Goal: Information Seeking & Learning: Learn about a topic

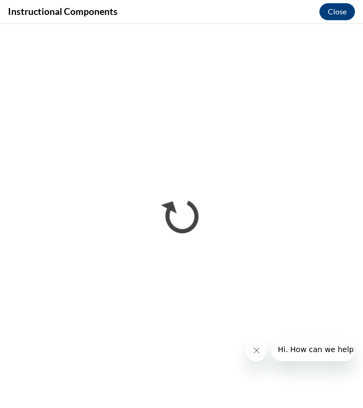
click at [261, 345] on button "Close message from company" at bounding box center [256, 350] width 21 height 21
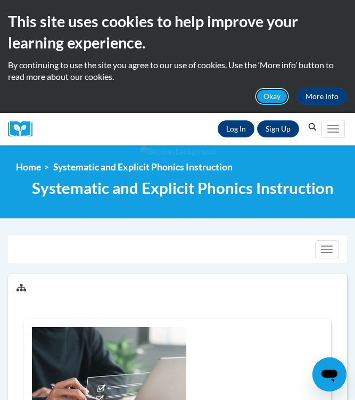
click at [268, 93] on button "Okay" at bounding box center [272, 96] width 34 height 17
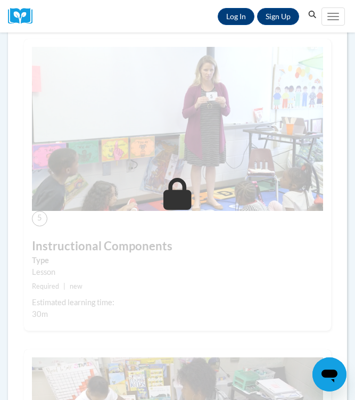
scroll to position [1492, 0]
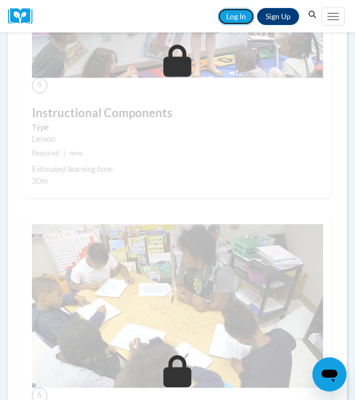
click at [240, 20] on link "Log In" at bounding box center [236, 16] width 37 height 17
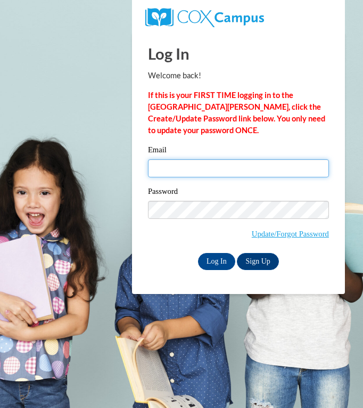
drag, startPoint x: 223, startPoint y: 171, endPoint x: 223, endPoint y: 177, distance: 6.9
click at [223, 171] on input "Email" at bounding box center [238, 168] width 181 height 18
type input "gabriellefranklin35@gmail.com"
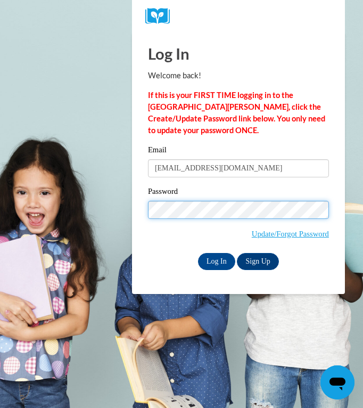
click at [198, 253] on input "Log In" at bounding box center [216, 261] width 37 height 17
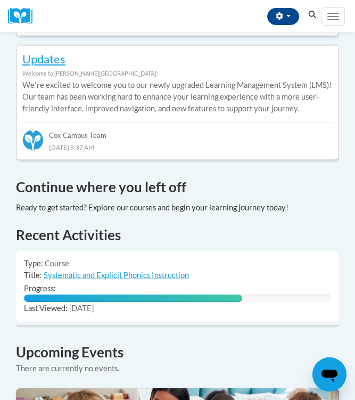
scroll to position [670, 0]
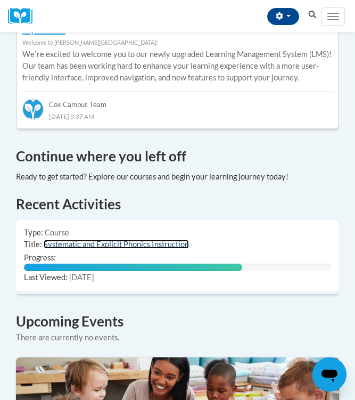
click at [60, 240] on link "Systematic and Explicit Phonics Instruction" at bounding box center [116, 244] width 145 height 9
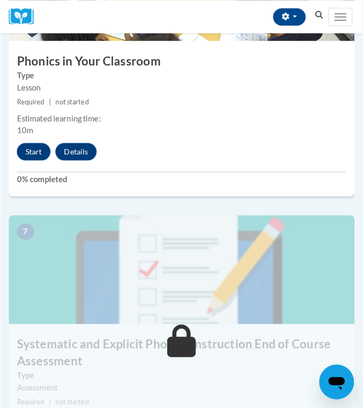
scroll to position [1599, 0]
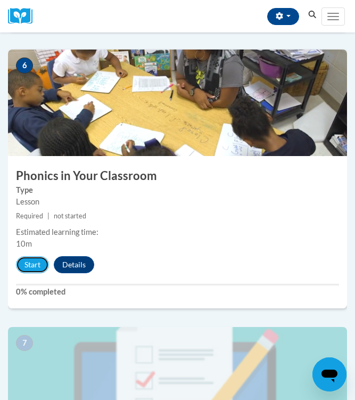
click at [38, 265] on button "Start" at bounding box center [32, 264] width 33 height 17
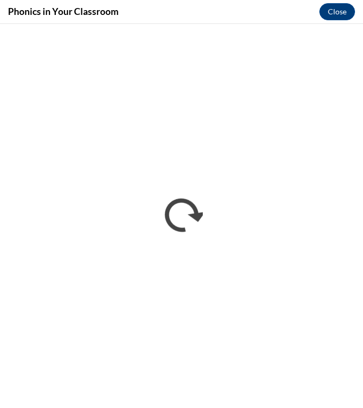
scroll to position [0, 0]
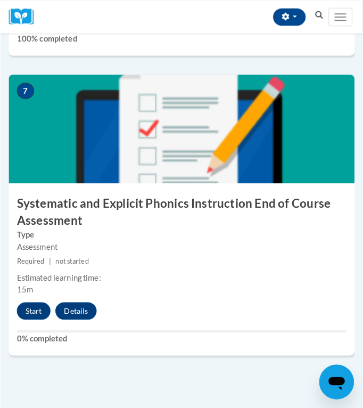
scroll to position [1849, 0]
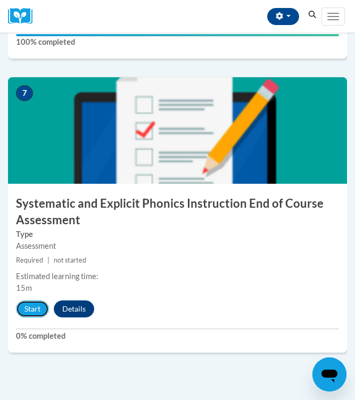
click at [40, 305] on button "Start" at bounding box center [32, 309] width 33 height 17
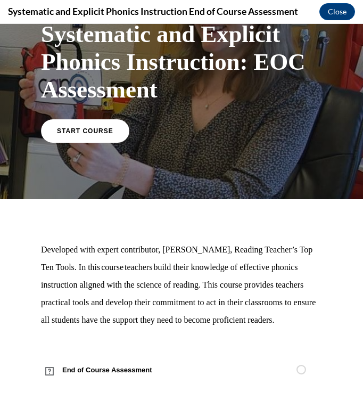
scroll to position [84, 0]
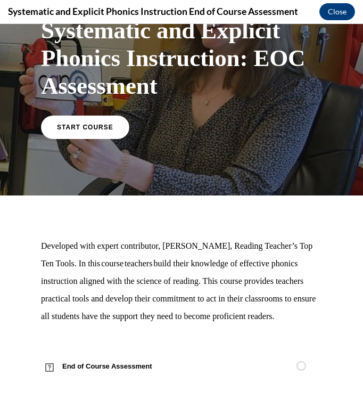
click at [72, 118] on link "START COURSE" at bounding box center [85, 127] width 88 height 23
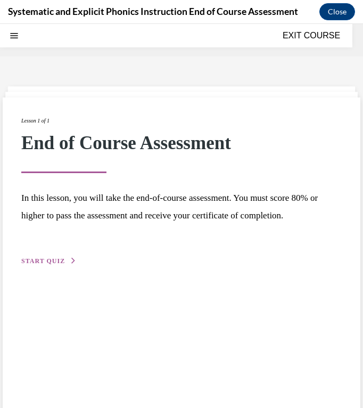
scroll to position [33, 0]
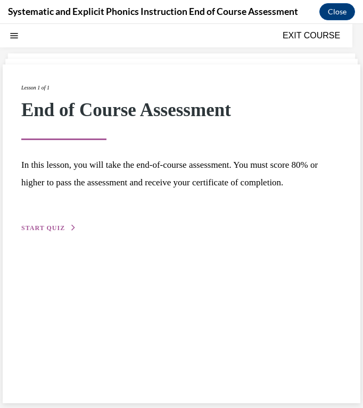
click at [38, 225] on span "START QUIZ" at bounding box center [43, 227] width 44 height 7
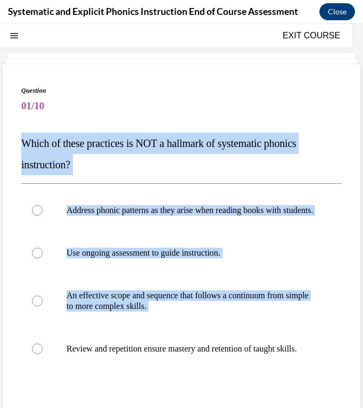
drag, startPoint x: 22, startPoint y: 137, endPoint x: 132, endPoint y: 377, distance: 263.2
click at [132, 377] on div "Question 01/10 Which of these practices is NOT a hallmark of systematic phonics…" at bounding box center [181, 293] width 321 height 414
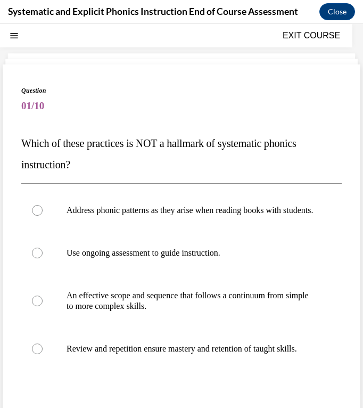
click at [88, 112] on span "01/10" at bounding box center [181, 105] width 321 height 21
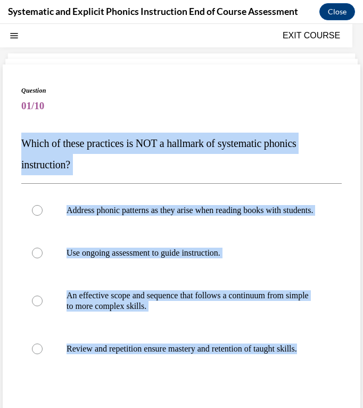
drag, startPoint x: 23, startPoint y: 144, endPoint x: 86, endPoint y: 372, distance: 236.7
click at [86, 372] on div "Question 01/10 Which of these practices is NOT a hallmark of systematic phonics…" at bounding box center [181, 293] width 321 height 414
copy div "Which of these practices is NOT a hallmark of systematic phonics instruction? A…"
click at [256, 216] on p "Address phonic patterns as they arise when reading books with students." at bounding box center [191, 210] width 249 height 11
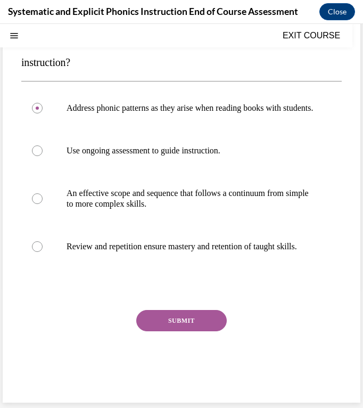
click at [202, 324] on button "SUBMIT" at bounding box center [181, 320] width 91 height 21
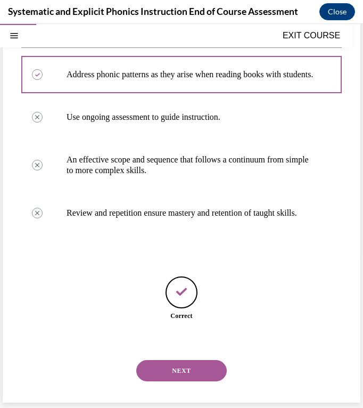
scroll to position [190, 0]
click at [209, 370] on button "NEXT" at bounding box center [181, 370] width 91 height 21
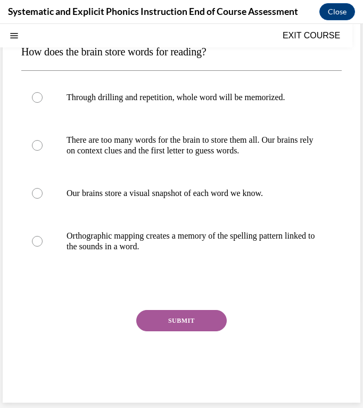
scroll to position [0, 0]
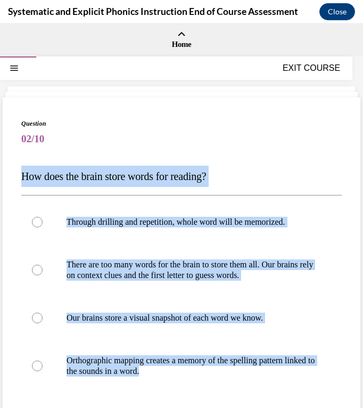
drag, startPoint x: 21, startPoint y: 179, endPoint x: 198, endPoint y: 372, distance: 262.1
click at [198, 372] on div "Question 02/10 How does the brain store words for reading? Through drilling and…" at bounding box center [181, 320] width 321 height 403
copy div "How does the brain store words for reading? Through drilling and repetition, wh…"
click at [244, 335] on div at bounding box center [181, 318] width 321 height 43
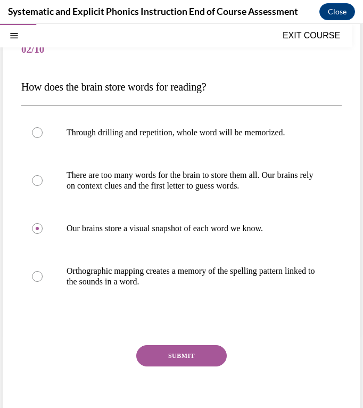
scroll to position [107, 0]
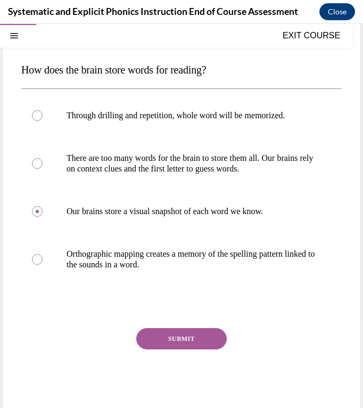
click at [246, 249] on p "Orthographic mapping creates a memory of the spelling pattern linked to the sou…" at bounding box center [191, 259] width 249 height 21
click at [213, 348] on button "SUBMIT" at bounding box center [181, 338] width 91 height 21
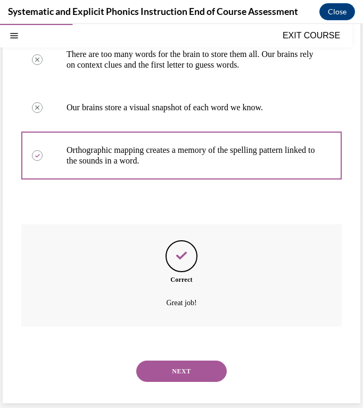
scroll to position [211, 0]
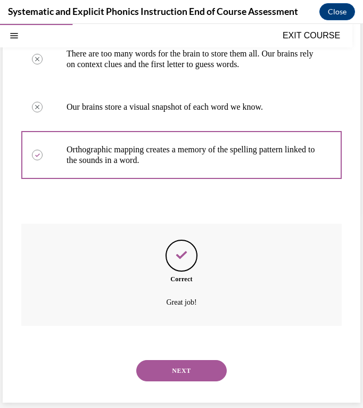
click at [202, 371] on button "NEXT" at bounding box center [181, 370] width 91 height 21
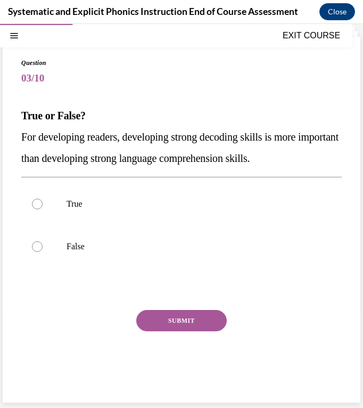
scroll to position [61, 0]
click at [84, 215] on div at bounding box center [181, 204] width 321 height 43
click at [174, 318] on button "SUBMIT" at bounding box center [181, 320] width 91 height 21
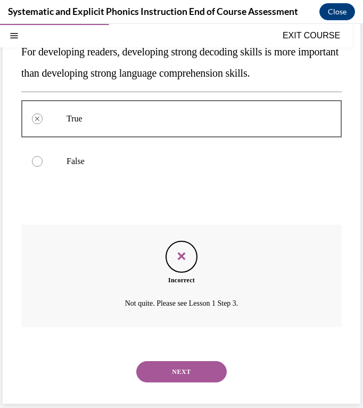
scroll to position [147, 0]
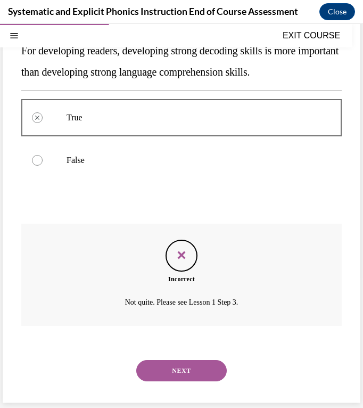
click at [184, 367] on button "NEXT" at bounding box center [181, 370] width 91 height 21
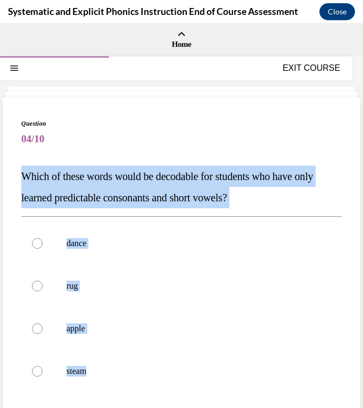
drag, startPoint x: 23, startPoint y: 177, endPoint x: 94, endPoint y: 370, distance: 205.3
click at [94, 370] on div "Question 04/10 Which of these words would be decodable for students who have on…" at bounding box center [181, 320] width 321 height 403
copy div "Which of these words would be decodable for students who have only learned pred…"
click at [105, 281] on p "rug" at bounding box center [191, 286] width 249 height 11
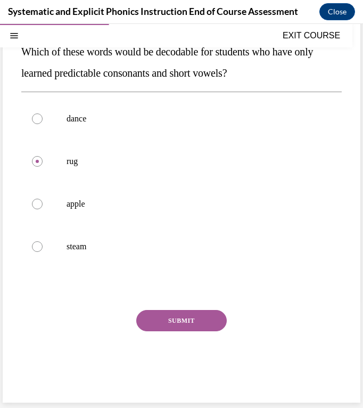
click at [182, 317] on button "SUBMIT" at bounding box center [181, 320] width 91 height 21
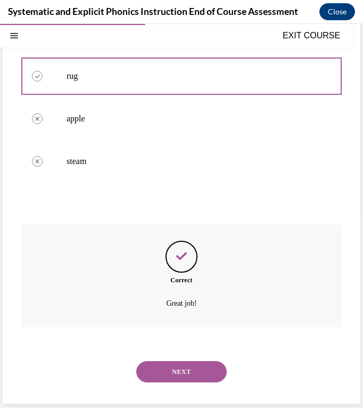
scroll to position [211, 0]
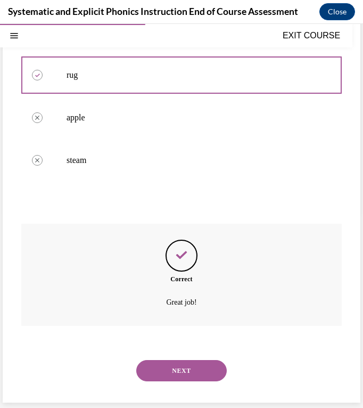
click at [195, 372] on button "NEXT" at bounding box center [181, 370] width 91 height 21
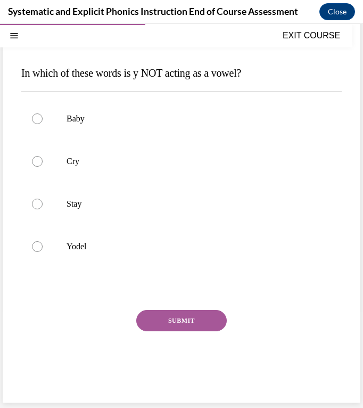
scroll to position [90, 0]
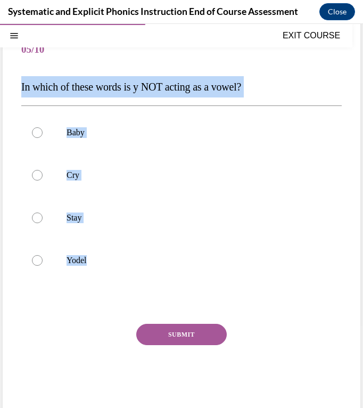
drag, startPoint x: 21, startPoint y: 90, endPoint x: 95, endPoint y: 262, distance: 187.6
click at [95, 262] on div "Question 05/10 In which of these words is y NOT acting as a vowel? Baby Cry Sta…" at bounding box center [182, 212] width 358 height 409
copy div "In which of these words is y NOT acting as a vowel? Baby Cry Stay Yodel"
click at [161, 258] on p "Yodel" at bounding box center [191, 260] width 249 height 11
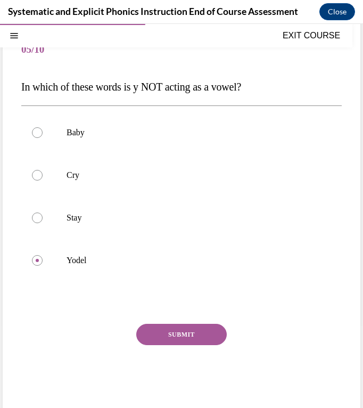
click at [184, 334] on button "SUBMIT" at bounding box center [181, 334] width 91 height 21
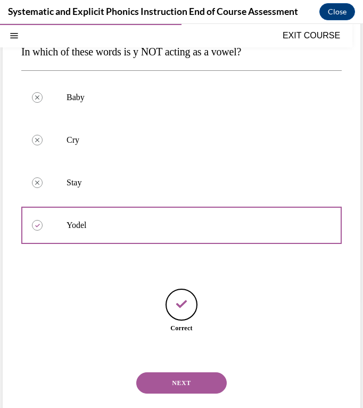
scroll to position [137, 0]
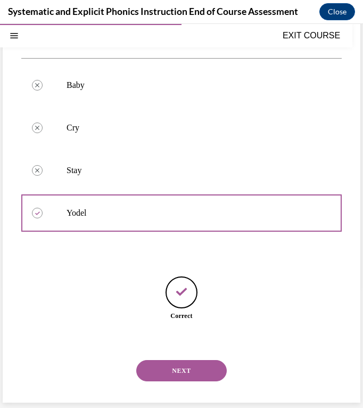
click at [206, 372] on button "NEXT" at bounding box center [181, 370] width 91 height 21
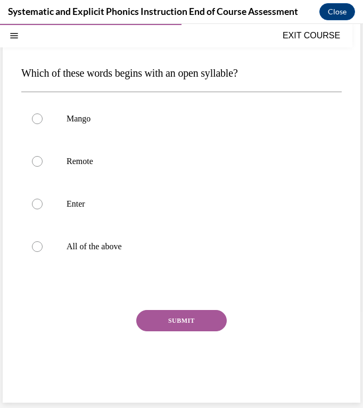
scroll to position [90, 0]
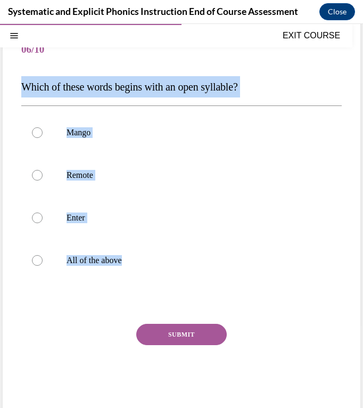
drag, startPoint x: 19, startPoint y: 90, endPoint x: 148, endPoint y: 260, distance: 213.0
click at [148, 260] on div "Question 06/10 Which of these words begins with an open syllable? Mango Remote …" at bounding box center [182, 212] width 358 height 409
copy div "Which of these words begins with an open syllable? Mango Remote Enter All of th…"
click at [150, 184] on div at bounding box center [181, 175] width 321 height 43
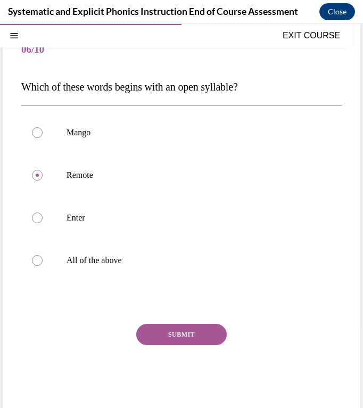
click at [210, 327] on button "SUBMIT" at bounding box center [181, 334] width 91 height 21
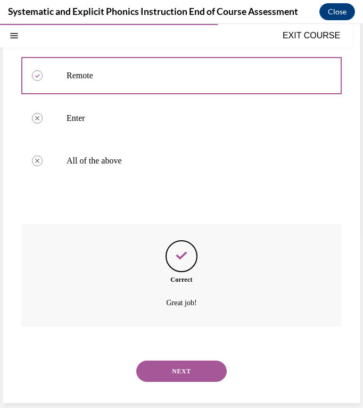
scroll to position [190, 0]
click at [209, 368] on button "NEXT" at bounding box center [181, 370] width 91 height 21
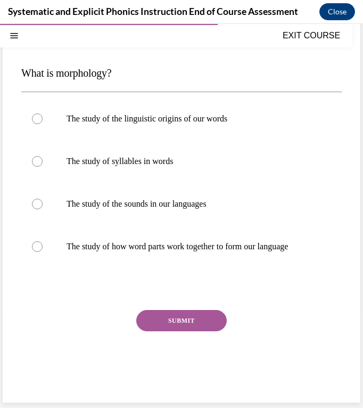
scroll to position [90, 0]
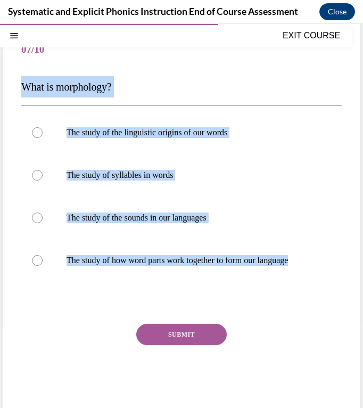
drag, startPoint x: 21, startPoint y: 88, endPoint x: 325, endPoint y: 298, distance: 369.2
click at [325, 298] on div "Question 07/10 What is morphology? The study of the linguistic origins of our w…" at bounding box center [182, 212] width 358 height 409
copy div "What is morphology? The study of the linguistic origins of our words The study …"
click at [283, 256] on p "The study of how word parts work together to form our language" at bounding box center [191, 260] width 249 height 11
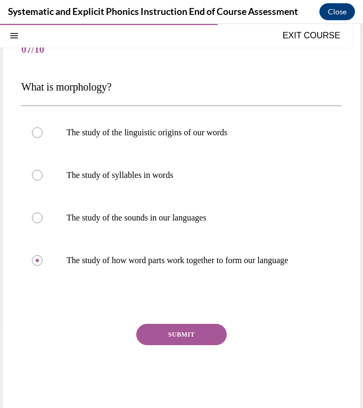
click at [213, 336] on button "SUBMIT" at bounding box center [181, 334] width 91 height 21
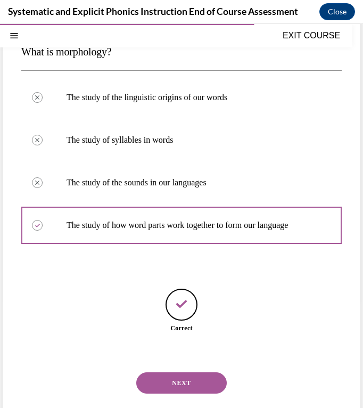
scroll to position [137, 0]
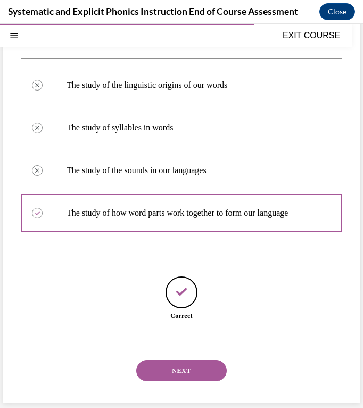
click at [198, 369] on button "NEXT" at bounding box center [181, 370] width 91 height 21
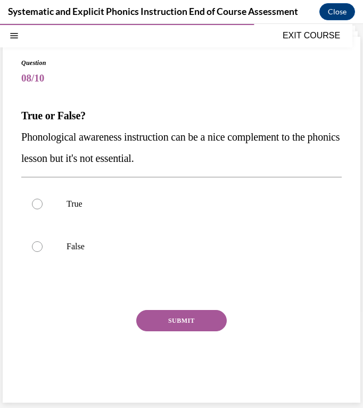
scroll to position [61, 0]
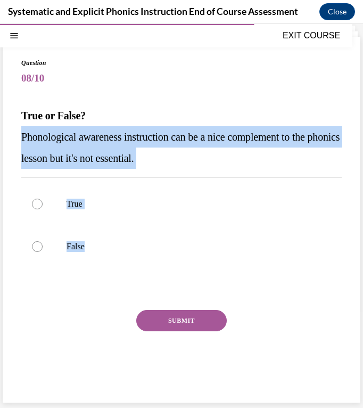
drag, startPoint x: 20, startPoint y: 135, endPoint x: 88, endPoint y: 247, distance: 131.1
click at [88, 247] on div "Question 08/10 True or False? Phonological awareness instruction can be a nice …" at bounding box center [182, 220] width 358 height 366
copy div "Phonological awareness instruction can be a nice complement to the phonics less…"
click at [142, 245] on p "False" at bounding box center [191, 246] width 249 height 11
click at [173, 320] on button "SUBMIT" at bounding box center [181, 320] width 91 height 21
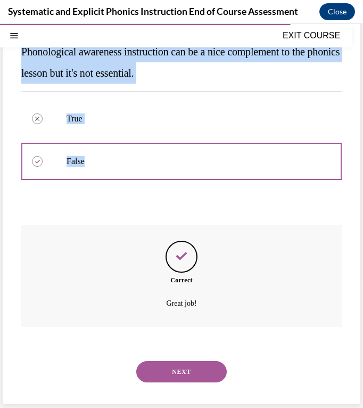
scroll to position [147, 0]
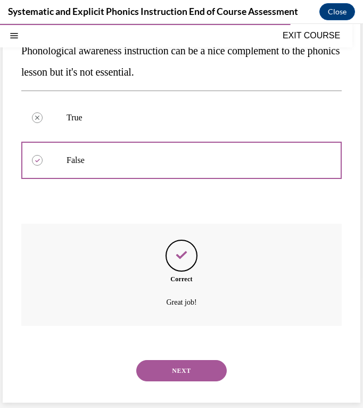
click at [184, 359] on div "NEXT" at bounding box center [181, 371] width 321 height 43
click at [187, 368] on button "NEXT" at bounding box center [181, 370] width 91 height 21
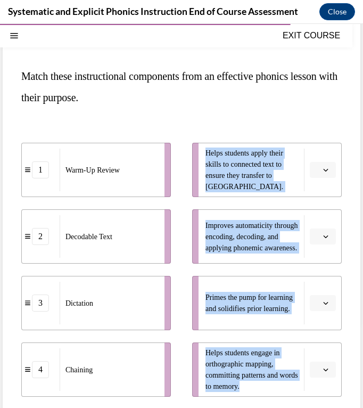
scroll to position [0, 0]
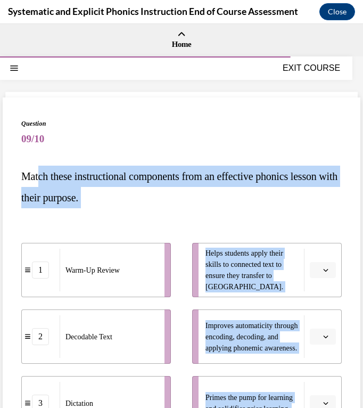
drag, startPoint x: 263, startPoint y: 326, endPoint x: 38, endPoint y: 175, distance: 270.8
click at [38, 175] on div "Question 09/10 Match these instructional components from an effective phonics l…" at bounding box center [181, 373] width 321 height 508
click at [120, 201] on span "Match these instructional components from an effective phonics lesson with thei…" at bounding box center [179, 187] width 317 height 33
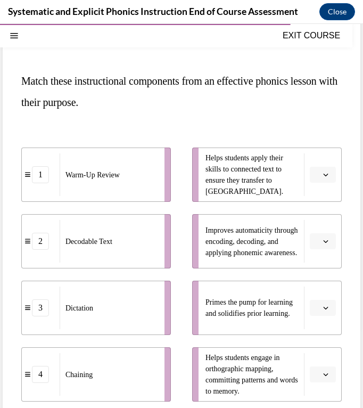
scroll to position [107, 0]
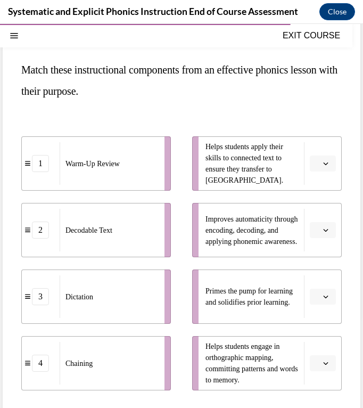
click at [322, 299] on span "button" at bounding box center [325, 296] width 7 height 7
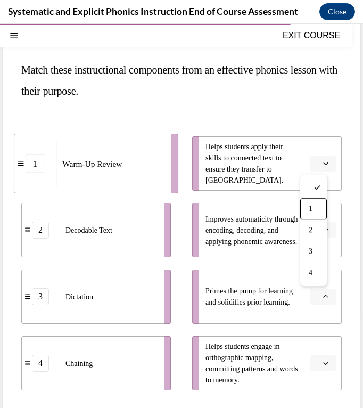
click at [313, 206] on span "1" at bounding box center [311, 209] width 4 height 9
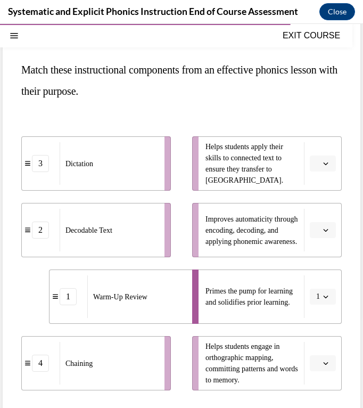
click at [323, 231] on icon "button" at bounding box center [325, 230] width 5 height 5
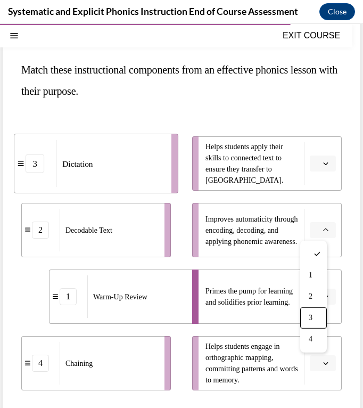
click at [310, 316] on span "3" at bounding box center [311, 318] width 4 height 9
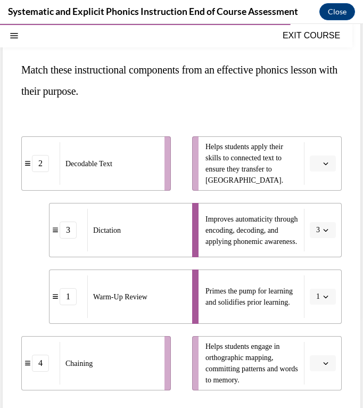
click at [317, 366] on span "Please select an option" at bounding box center [319, 363] width 4 height 11
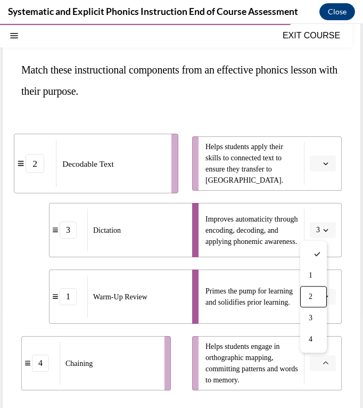
click at [314, 294] on div "2" at bounding box center [314, 296] width 27 height 21
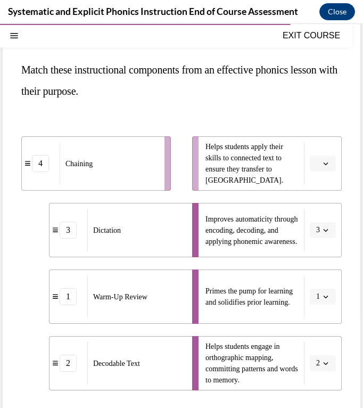
drag, startPoint x: 309, startPoint y: 167, endPoint x: 310, endPoint y: 173, distance: 5.6
click at [317, 166] on span "Please select an option" at bounding box center [319, 163] width 4 height 11
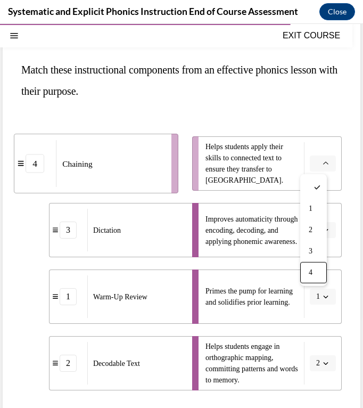
click at [318, 274] on div "4" at bounding box center [314, 272] width 27 height 21
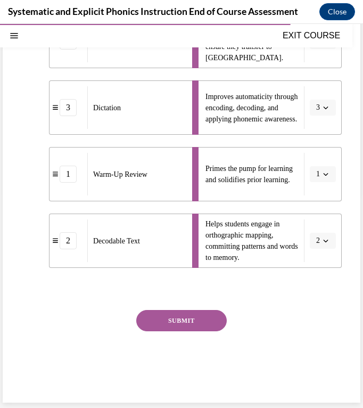
click at [208, 321] on button "SUBMIT" at bounding box center [181, 320] width 91 height 21
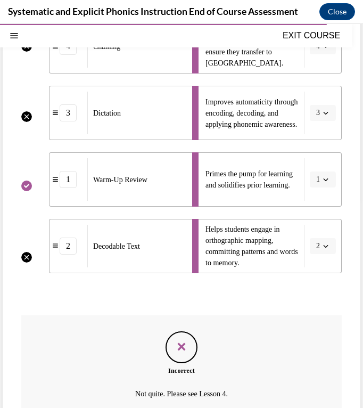
scroll to position [315, 0]
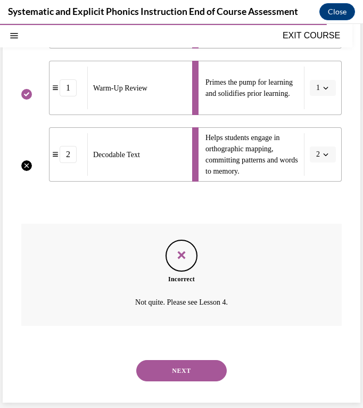
click at [202, 366] on button "NEXT" at bounding box center [181, 370] width 91 height 21
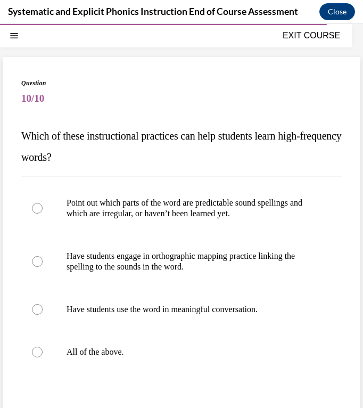
scroll to position [53, 0]
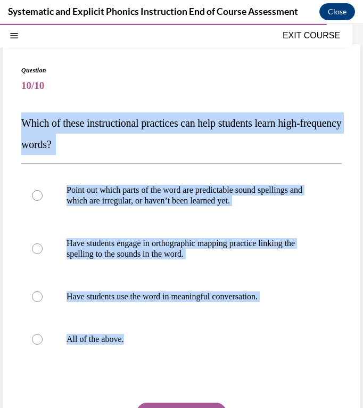
drag, startPoint x: 22, startPoint y: 124, endPoint x: 130, endPoint y: 342, distance: 243.3
click at [130, 342] on div "Question 10/10 Which of these instructional practices can help students learn h…" at bounding box center [181, 278] width 321 height 425
copy div "Which of these instructional practices can help students learn high-frequency w…"
click at [197, 333] on div at bounding box center [181, 339] width 321 height 43
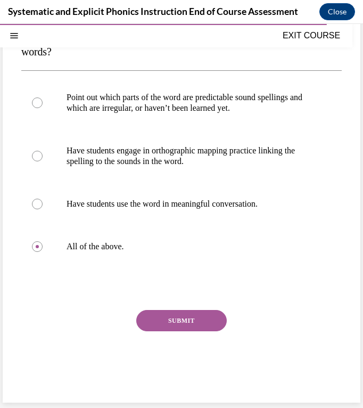
click at [192, 321] on button "SUBMIT" at bounding box center [181, 320] width 91 height 21
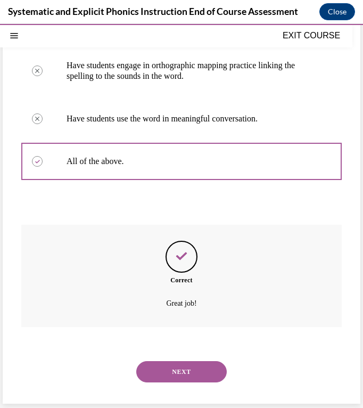
scroll to position [232, 0]
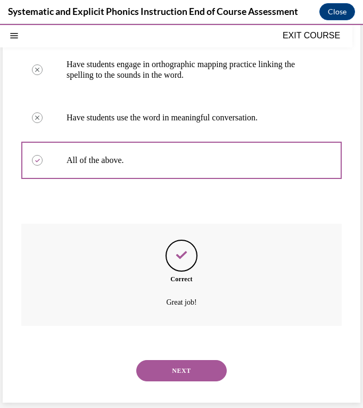
click at [204, 372] on button "NEXT" at bounding box center [181, 370] width 91 height 21
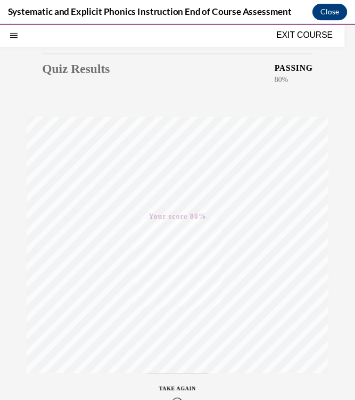
scroll to position [13, 0]
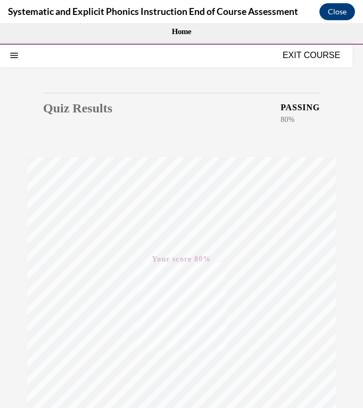
click at [319, 59] on button "EXIT COURSE" at bounding box center [312, 55] width 64 height 13
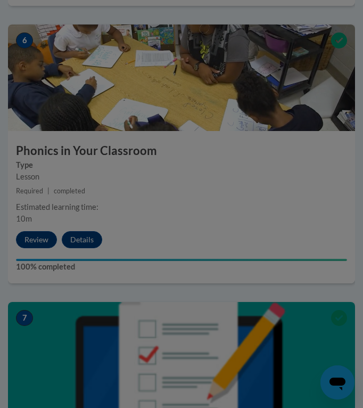
scroll to position [1529, 0]
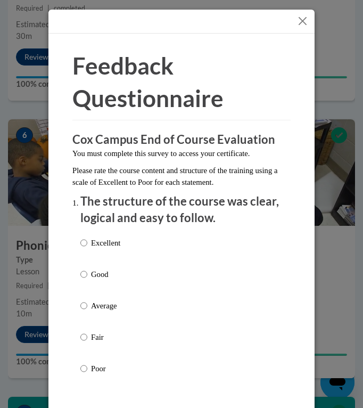
click at [102, 286] on label "Good" at bounding box center [100, 283] width 40 height 29
click at [87, 280] on input "Good" at bounding box center [83, 275] width 7 height 12
radio input "true"
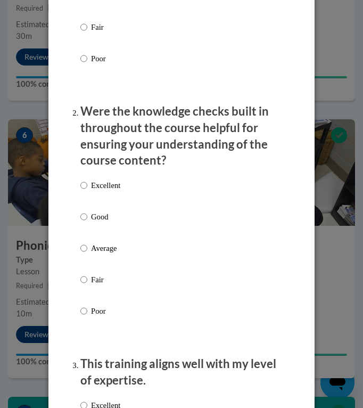
scroll to position [320, 0]
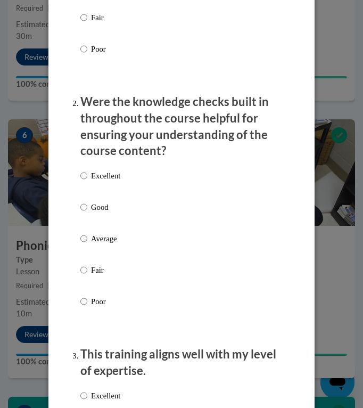
click at [104, 244] on p "Average" at bounding box center [105, 239] width 29 height 12
click at [87, 244] on input "Average" at bounding box center [83, 239] width 7 height 12
radio input "true"
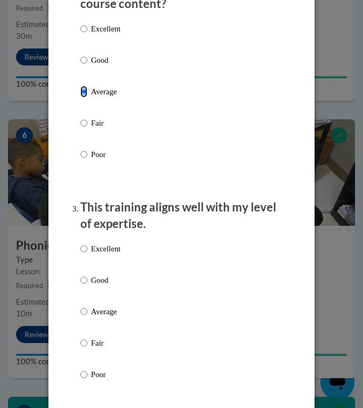
scroll to position [480, 0]
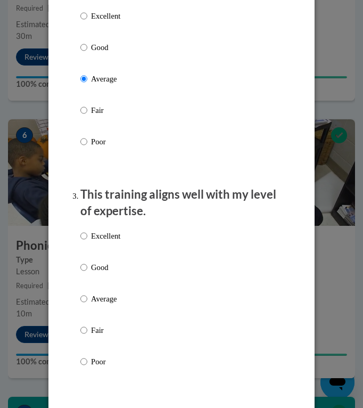
click at [99, 274] on label "Good" at bounding box center [100, 276] width 40 height 29
click at [87, 273] on input "Good" at bounding box center [83, 268] width 7 height 12
radio input "true"
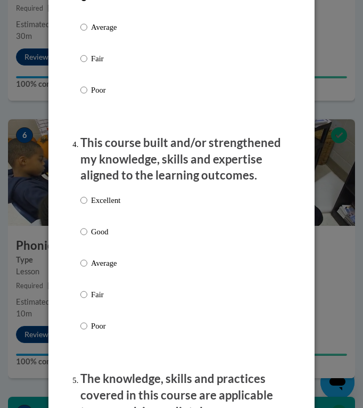
scroll to position [799, 0]
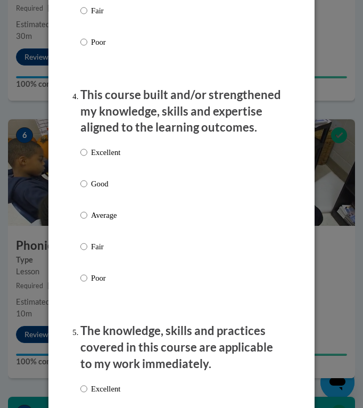
click at [100, 183] on p "Good" at bounding box center [105, 184] width 29 height 12
click at [87, 183] on input "Good" at bounding box center [83, 184] width 7 height 12
radio input "true"
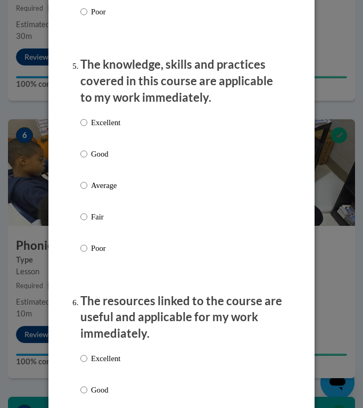
click at [95, 148] on p "Good" at bounding box center [105, 154] width 29 height 12
click at [87, 148] on input "Good" at bounding box center [83, 154] width 7 height 12
radio input "true"
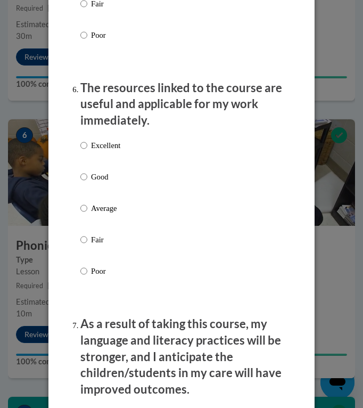
click at [99, 176] on p "Good" at bounding box center [105, 177] width 29 height 12
click at [87, 176] on input "Good" at bounding box center [83, 177] width 7 height 12
radio input "true"
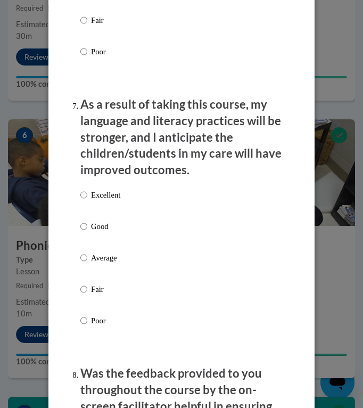
scroll to position [1545, 0]
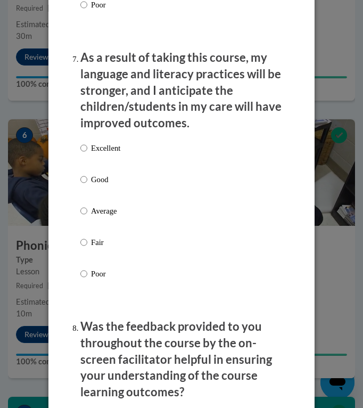
drag, startPoint x: 99, startPoint y: 180, endPoint x: 151, endPoint y: 248, distance: 85.6
click at [99, 180] on p "Good" at bounding box center [105, 180] width 29 height 12
click at [87, 180] on input "Good" at bounding box center [83, 180] width 7 height 12
radio input "true"
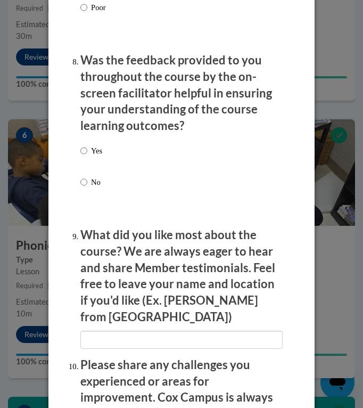
click at [86, 145] on label "Yes" at bounding box center [91, 159] width 22 height 29
click at [86, 145] on input "Yes" at bounding box center [83, 151] width 7 height 12
radio input "true"
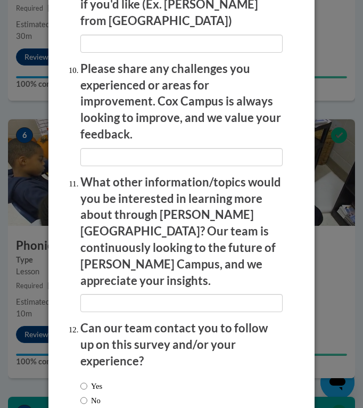
scroll to position [2121, 0]
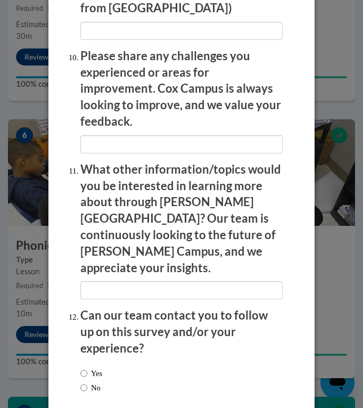
click at [96, 382] on label "No" at bounding box center [90, 388] width 20 height 12
click at [87, 382] on input "No" at bounding box center [83, 388] width 7 height 12
radio input "true"
